Goal: Check status: Check status

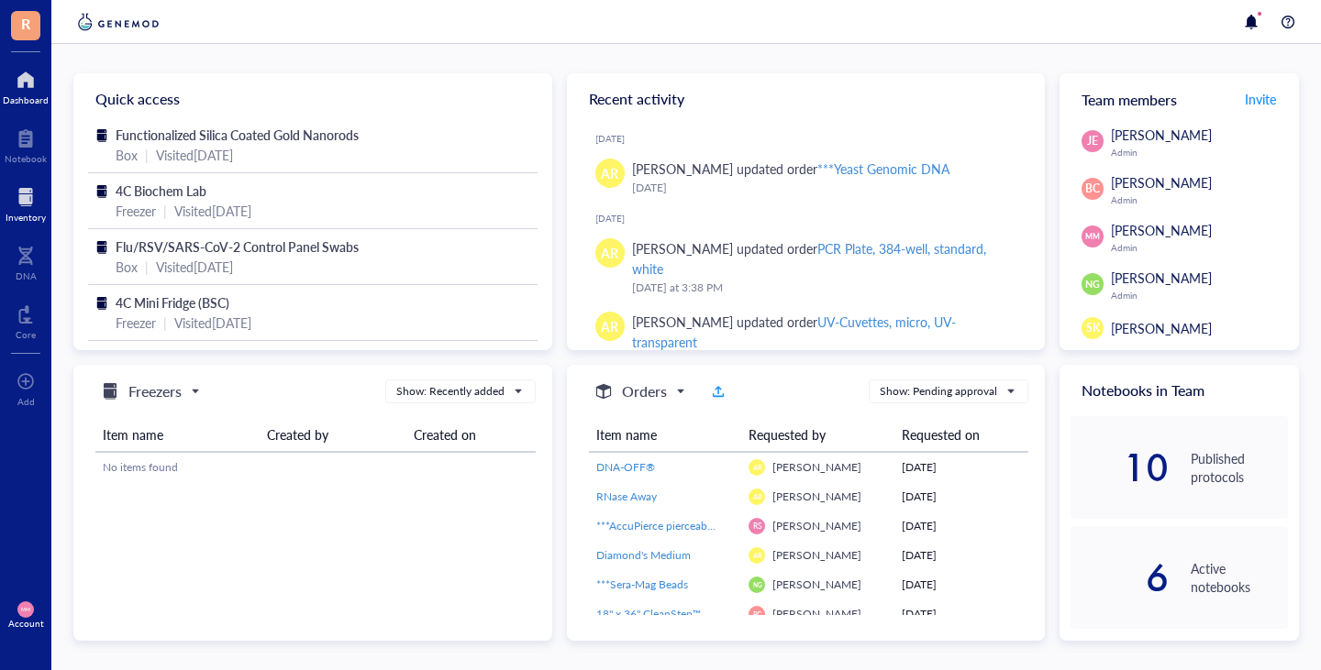
click at [25, 194] on div at bounding box center [26, 197] width 40 height 29
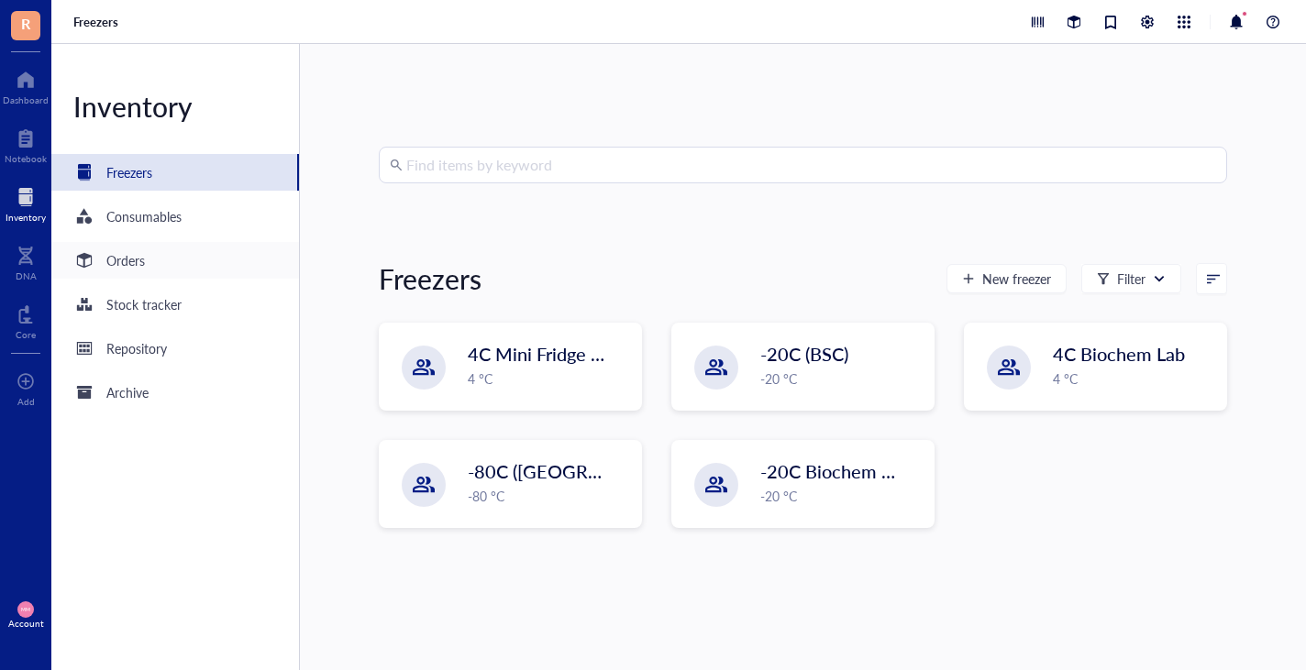
click at [121, 266] on div "Orders" at bounding box center [125, 260] width 39 height 20
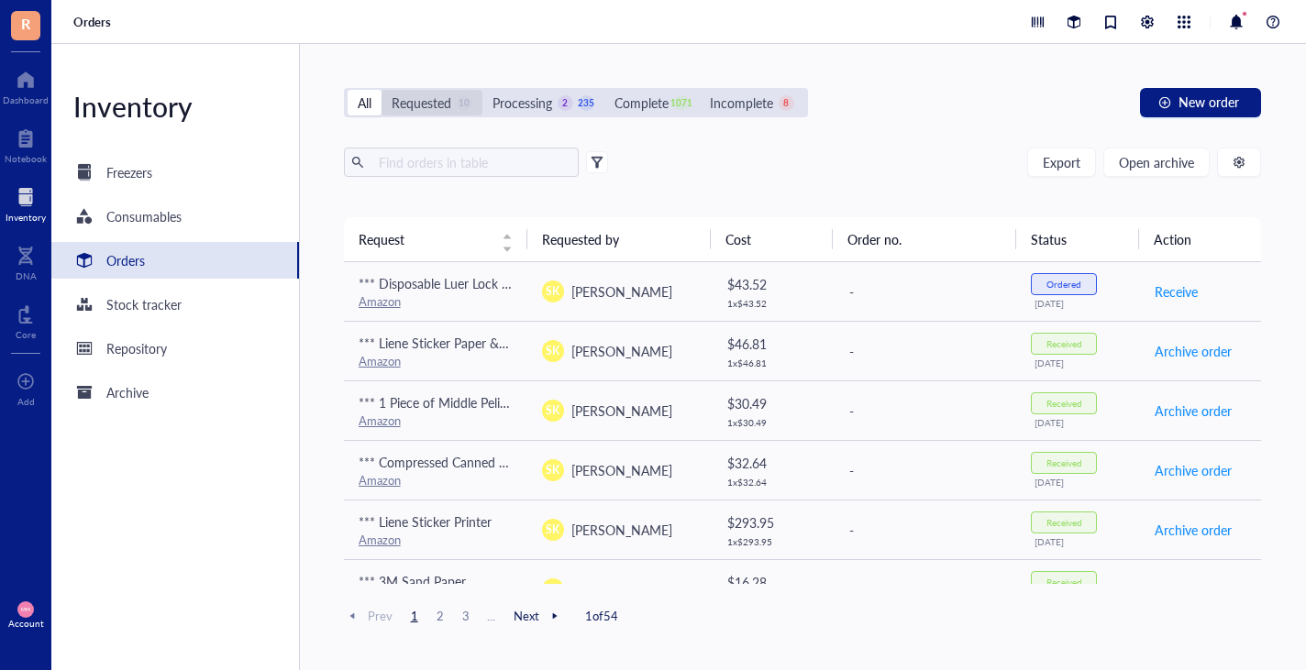
click at [430, 97] on div "Requested" at bounding box center [422, 103] width 60 height 20
click at [382, 90] on input "Requested 10" at bounding box center [382, 90] width 0 height 0
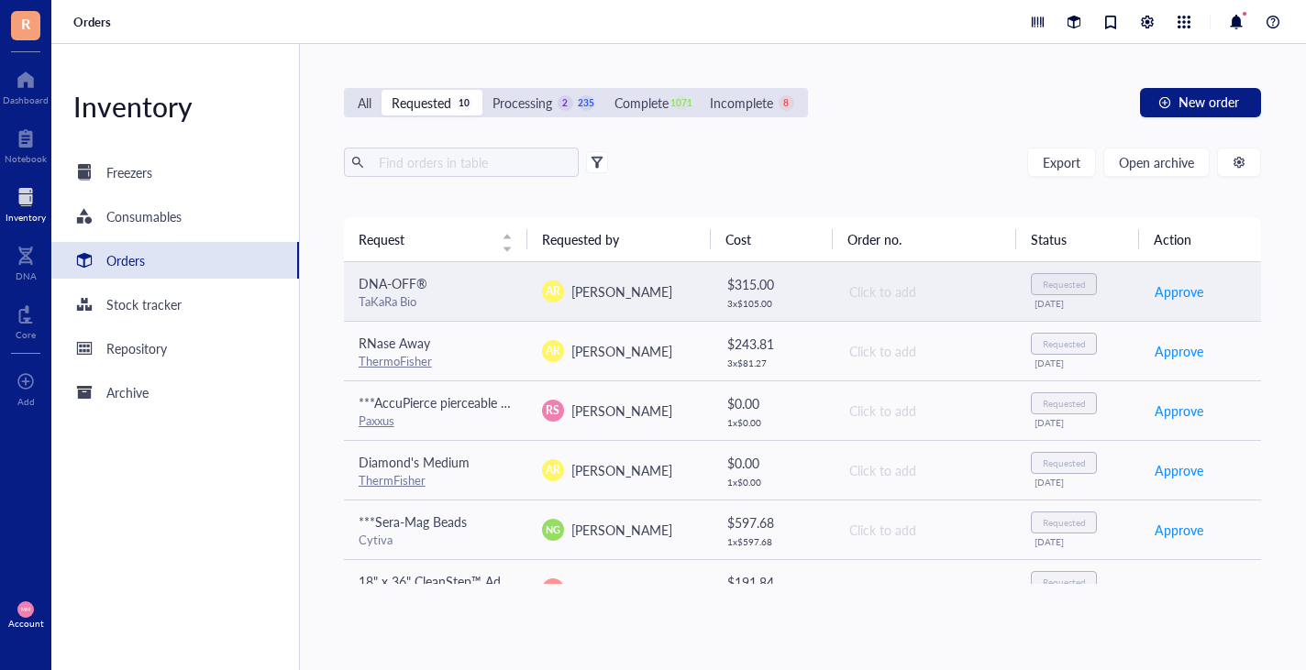
click at [644, 290] on div "AR [PERSON_NAME]" at bounding box center [619, 292] width 154 height 22
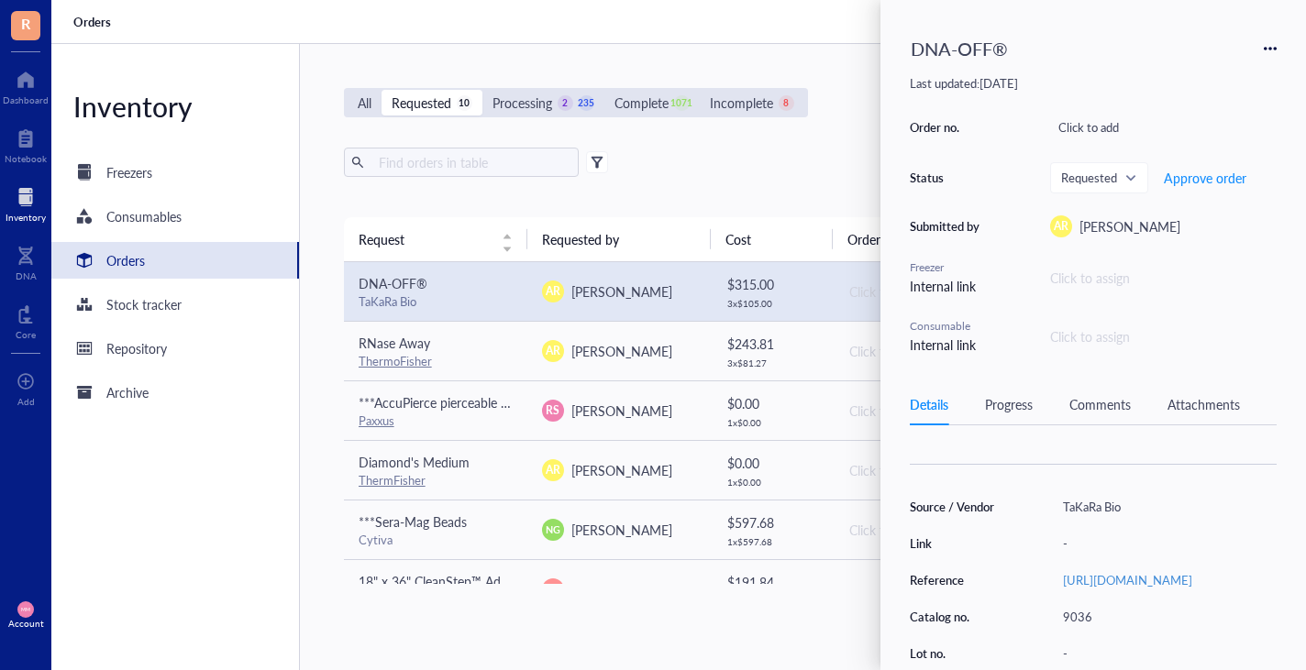
scroll to position [146, 0]
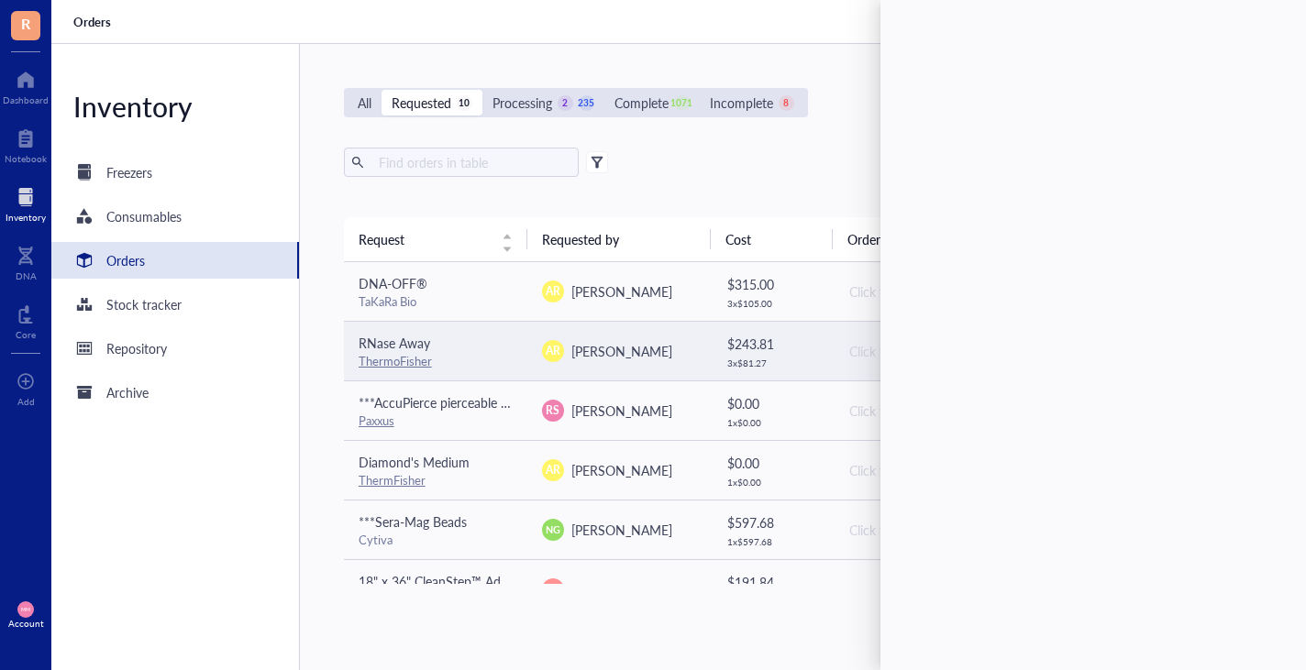
click at [608, 352] on span "[PERSON_NAME]" at bounding box center [621, 351] width 101 height 18
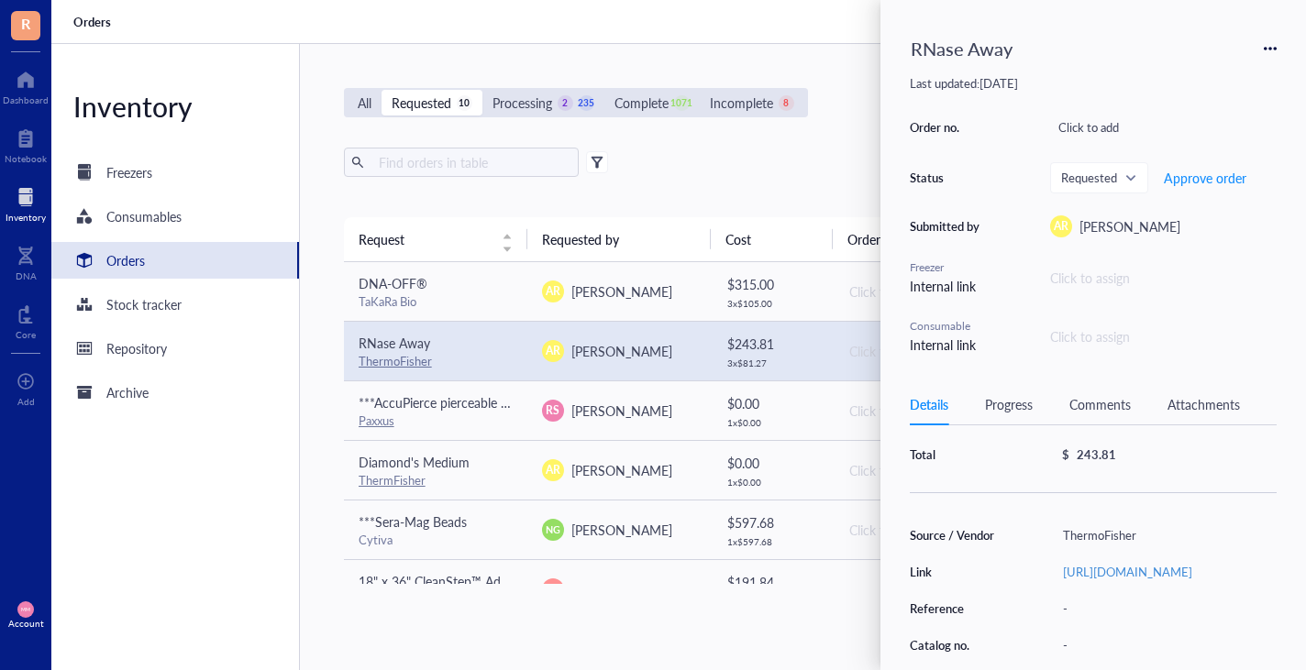
scroll to position [116, 0]
click at [1084, 572] on link "[URL][DOMAIN_NAME]" at bounding box center [1127, 570] width 129 height 17
click at [767, 157] on div "Export Open archive" at bounding box center [802, 162] width 917 height 29
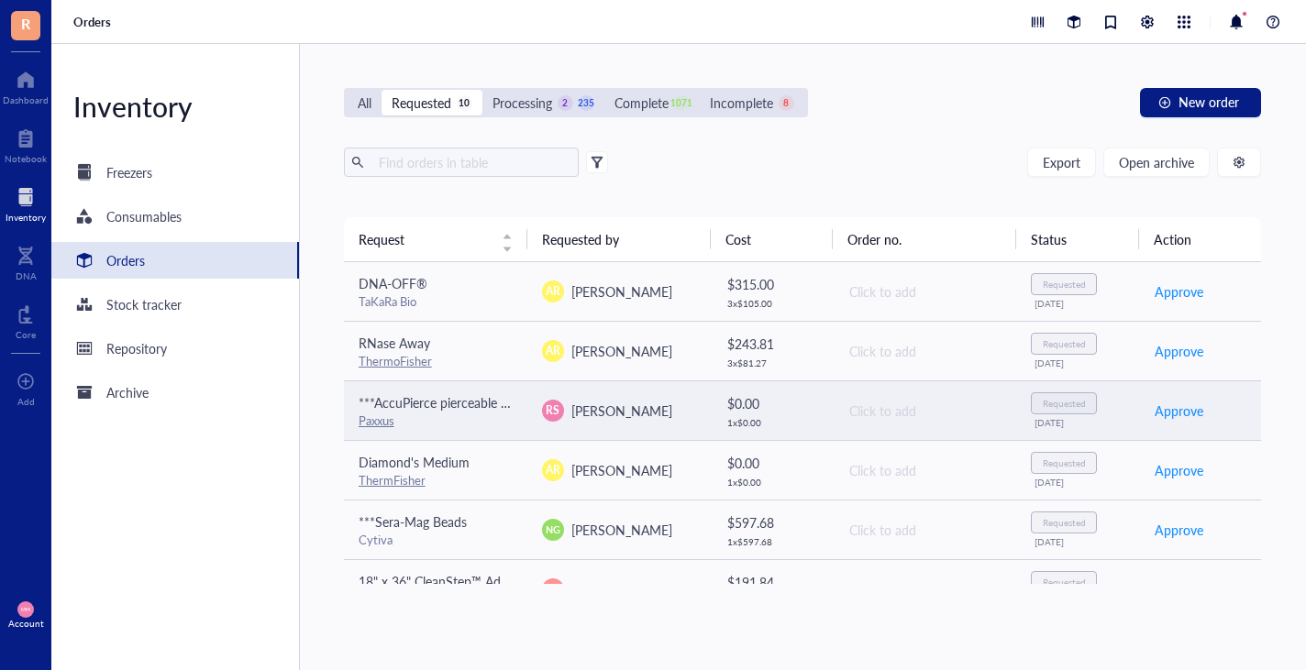
scroll to position [21, 0]
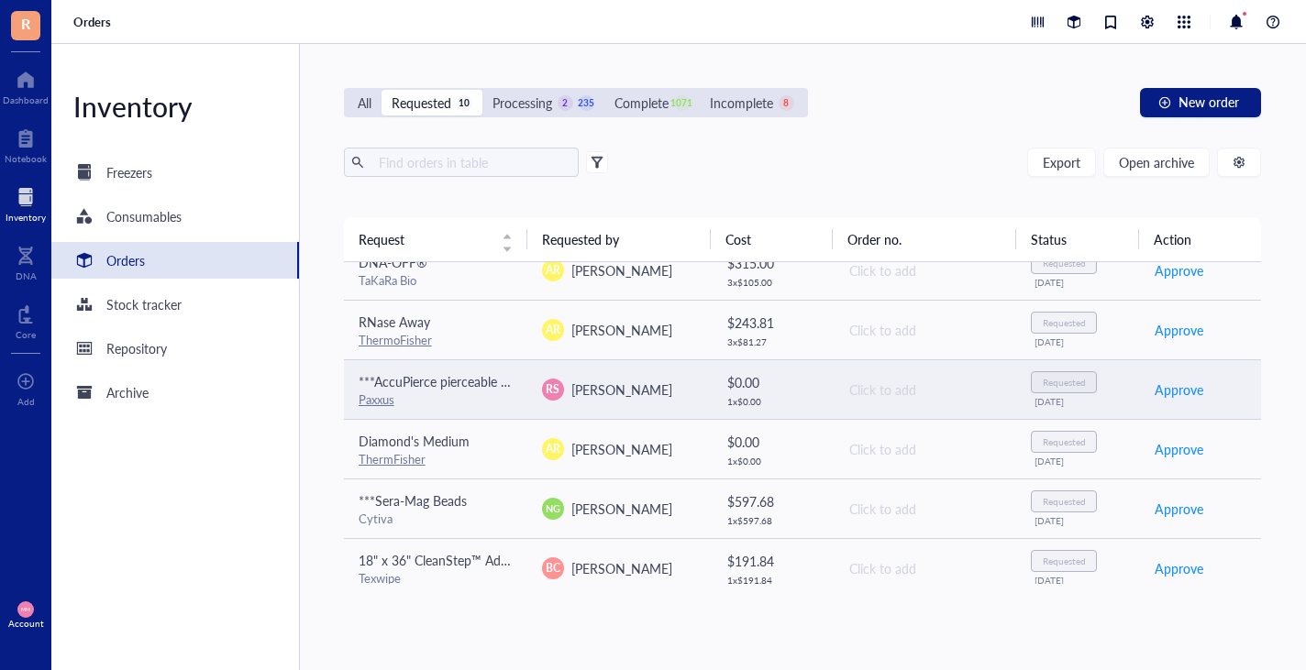
click at [669, 395] on div "RS [PERSON_NAME]" at bounding box center [619, 390] width 154 height 22
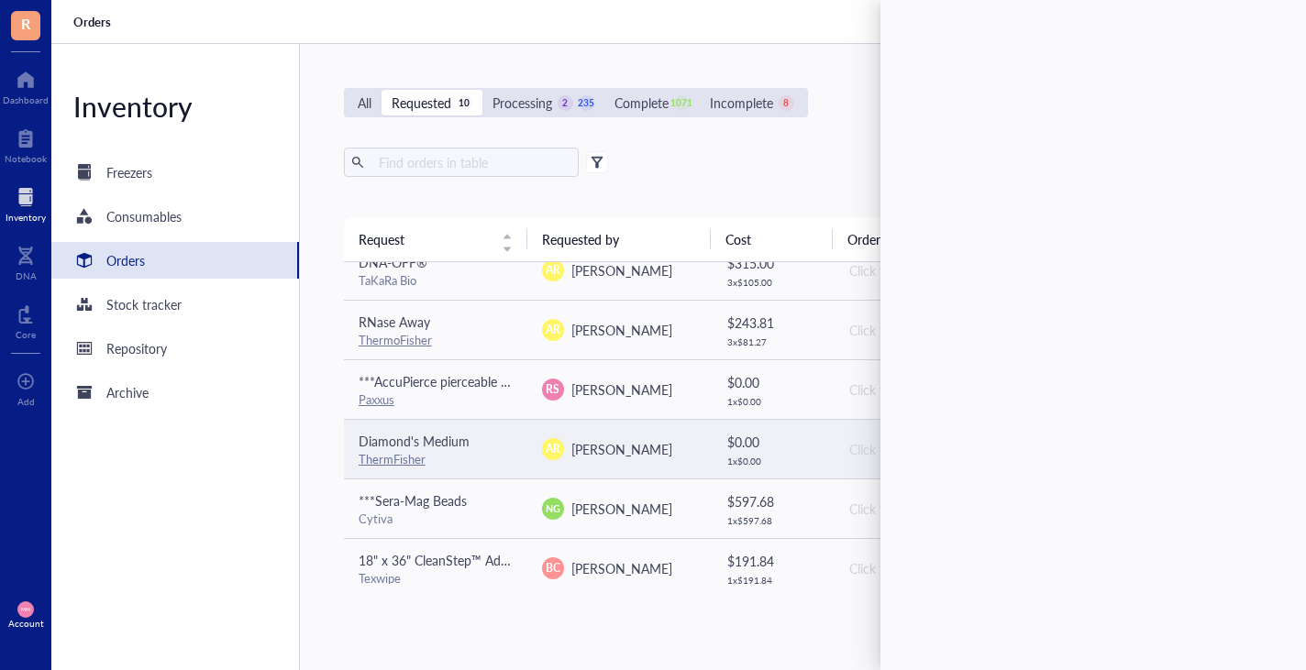
click at [674, 443] on div "AR [PERSON_NAME]" at bounding box center [619, 449] width 154 height 22
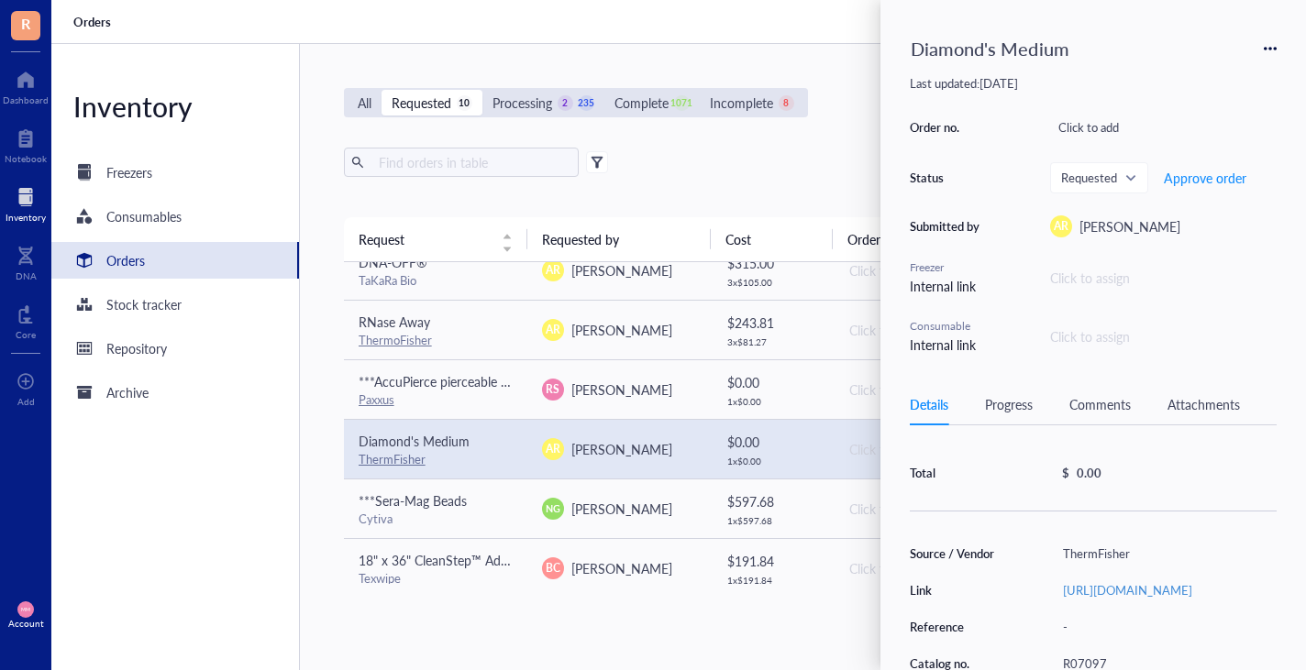
scroll to position [97, 0]
click at [1100, 598] on link "[URL][DOMAIN_NAME]" at bounding box center [1127, 589] width 129 height 17
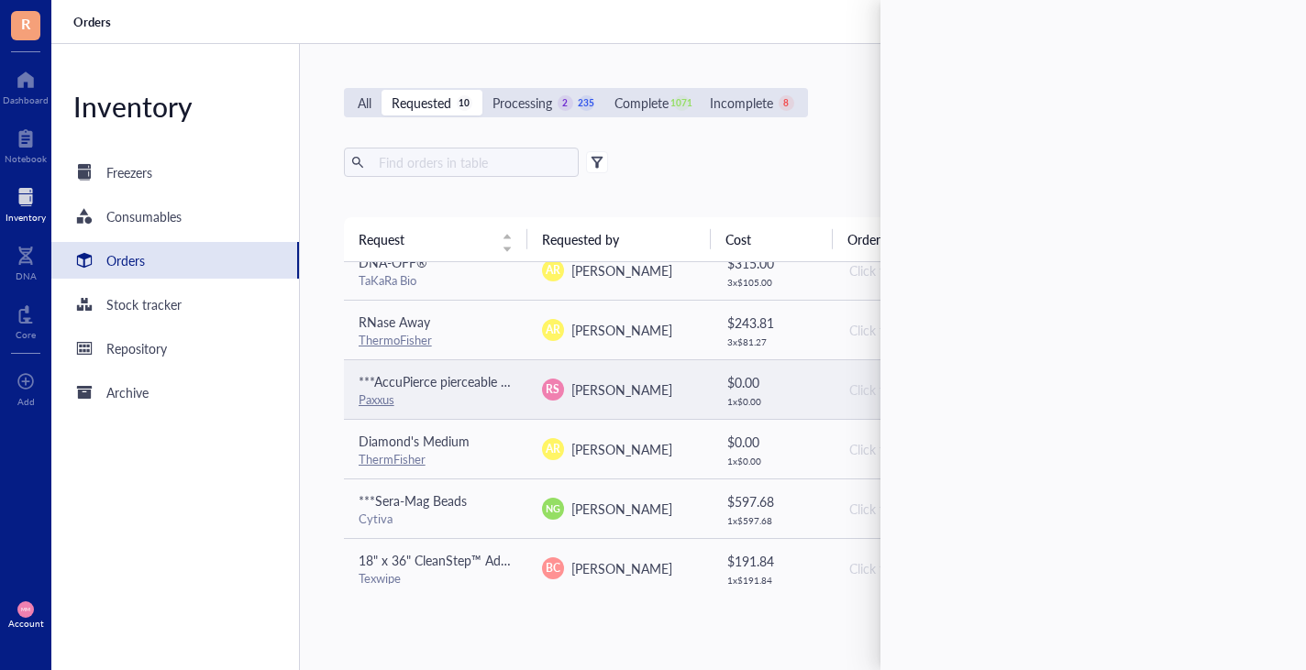
click at [572, 395] on span "[PERSON_NAME]" at bounding box center [621, 390] width 101 height 18
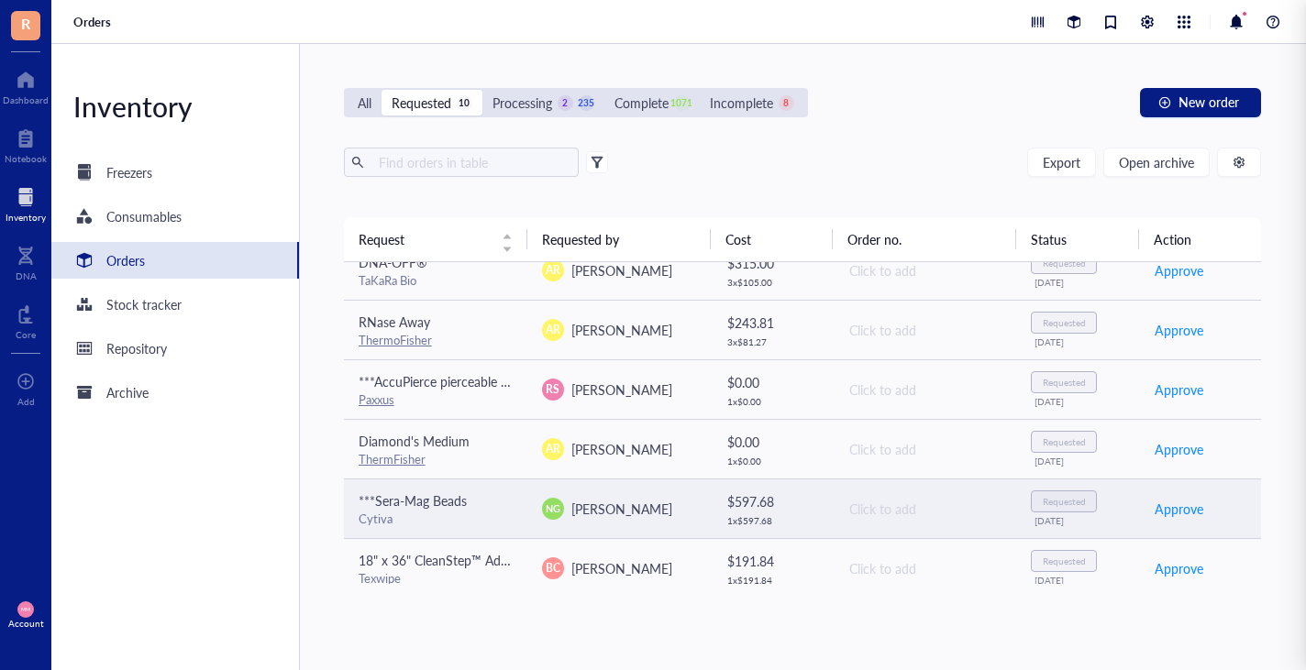
click at [592, 504] on span "[PERSON_NAME]" at bounding box center [621, 509] width 101 height 18
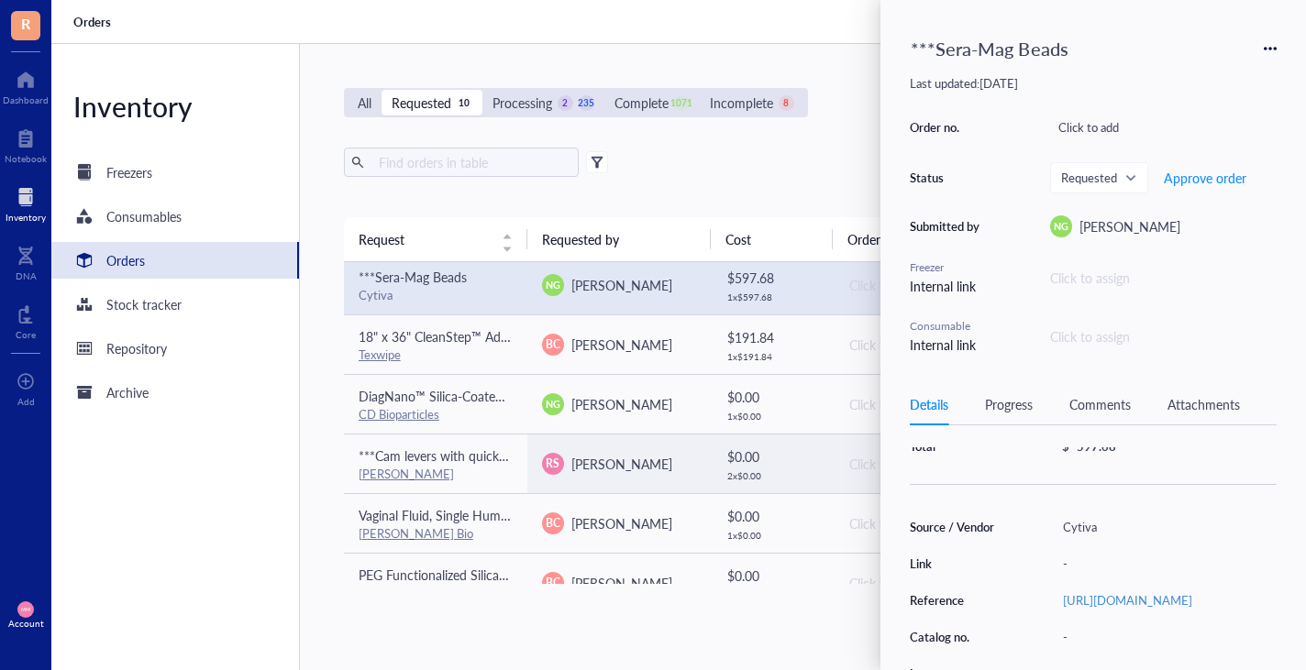
scroll to position [0, 0]
